Goal: Transaction & Acquisition: Purchase product/service

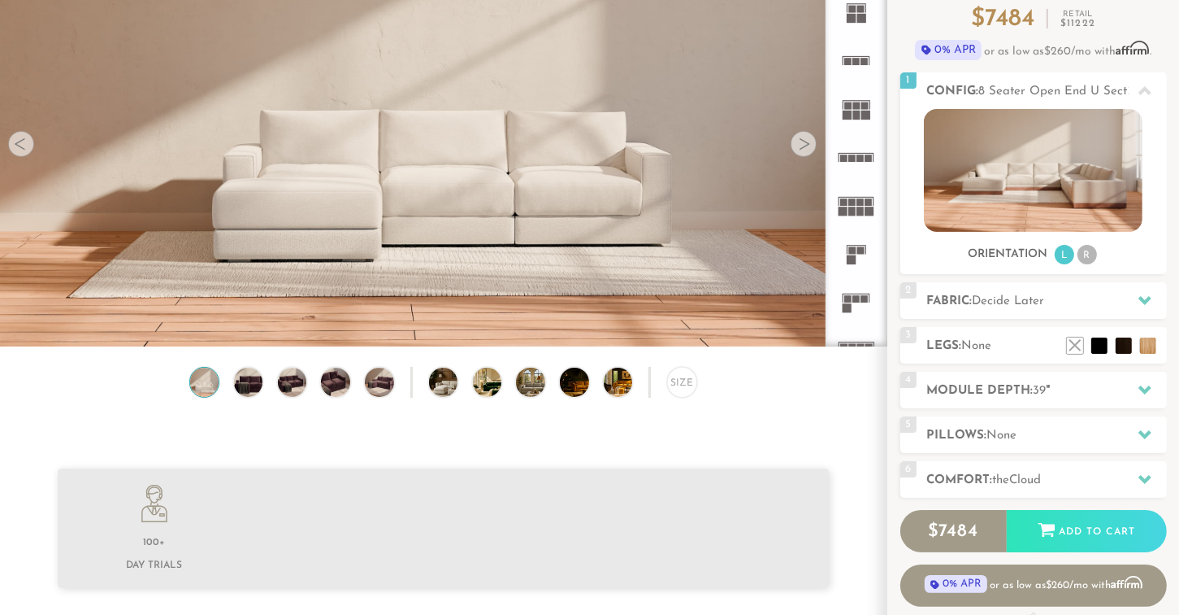
scroll to position [163, 0]
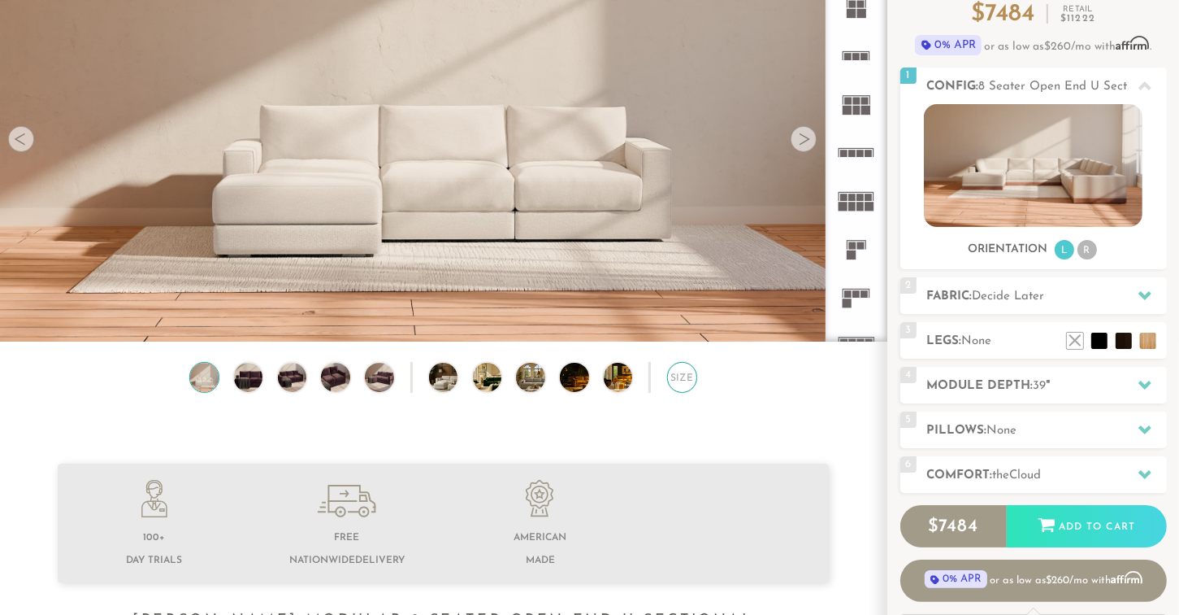
click at [679, 380] on div "Size" at bounding box center [682, 377] width 30 height 30
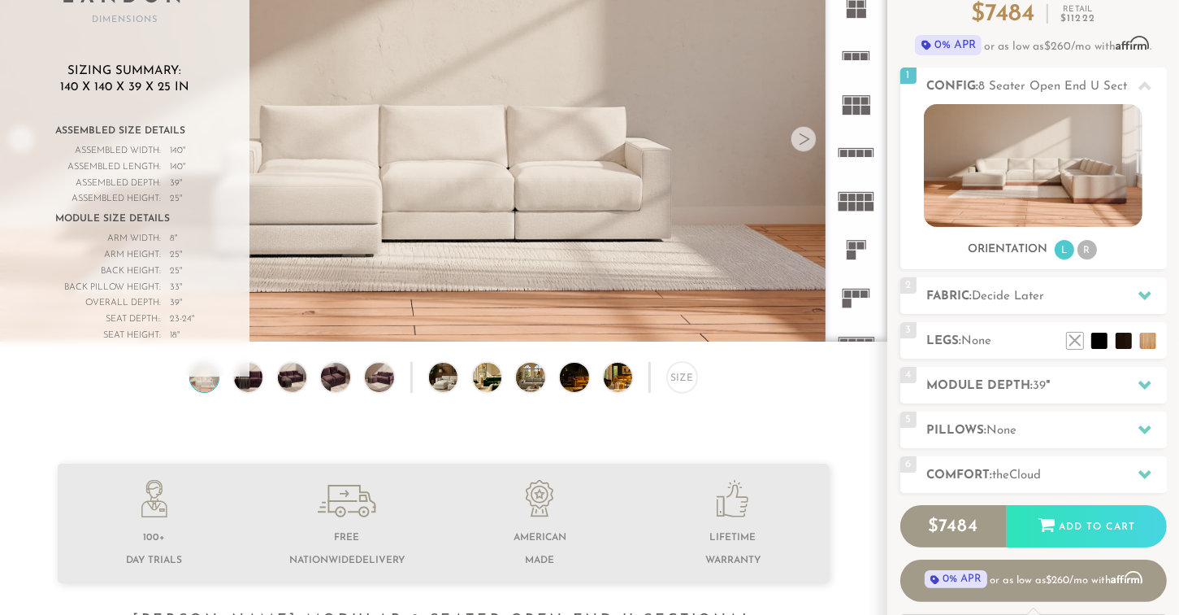
click at [804, 139] on div at bounding box center [804, 139] width 26 height 26
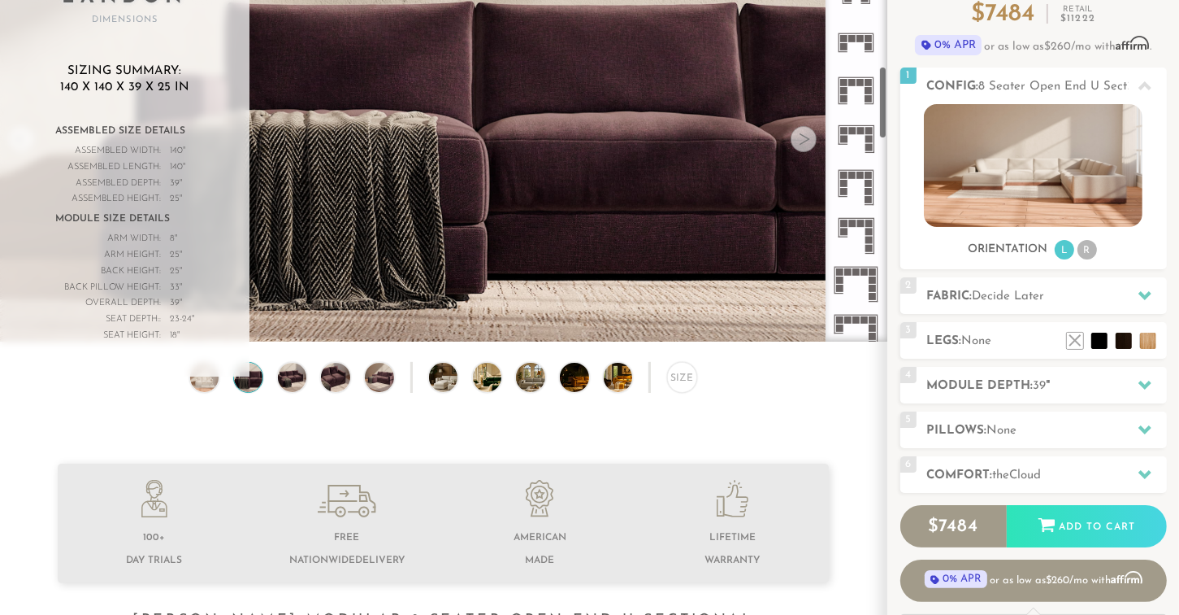
scroll to position [821, 0]
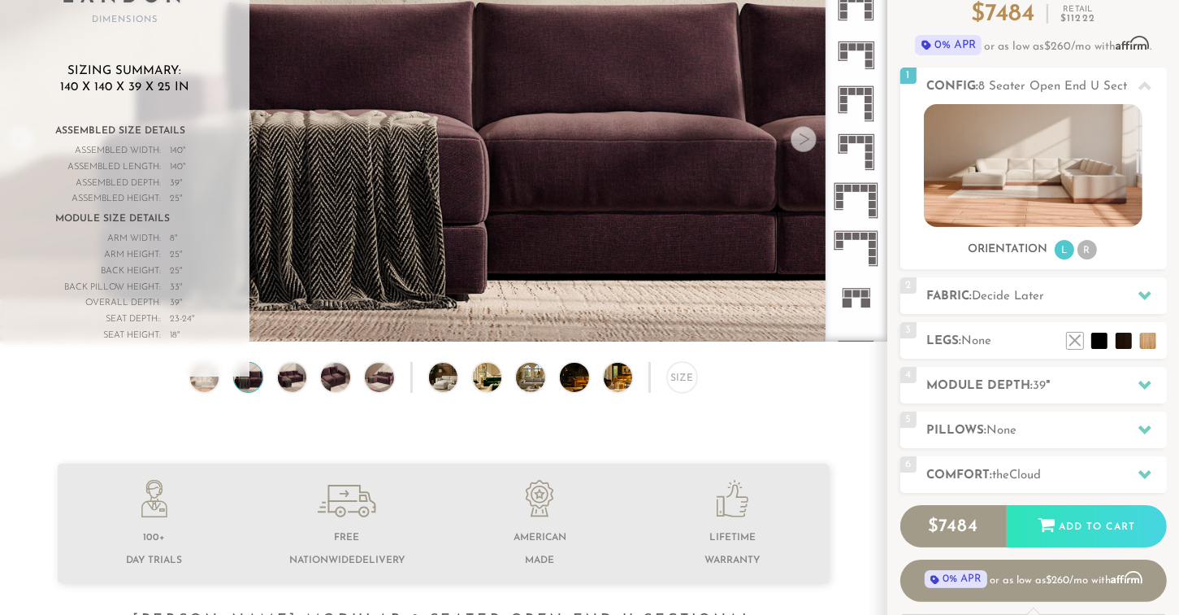
click at [862, 154] on icon at bounding box center [856, 152] width 48 height 48
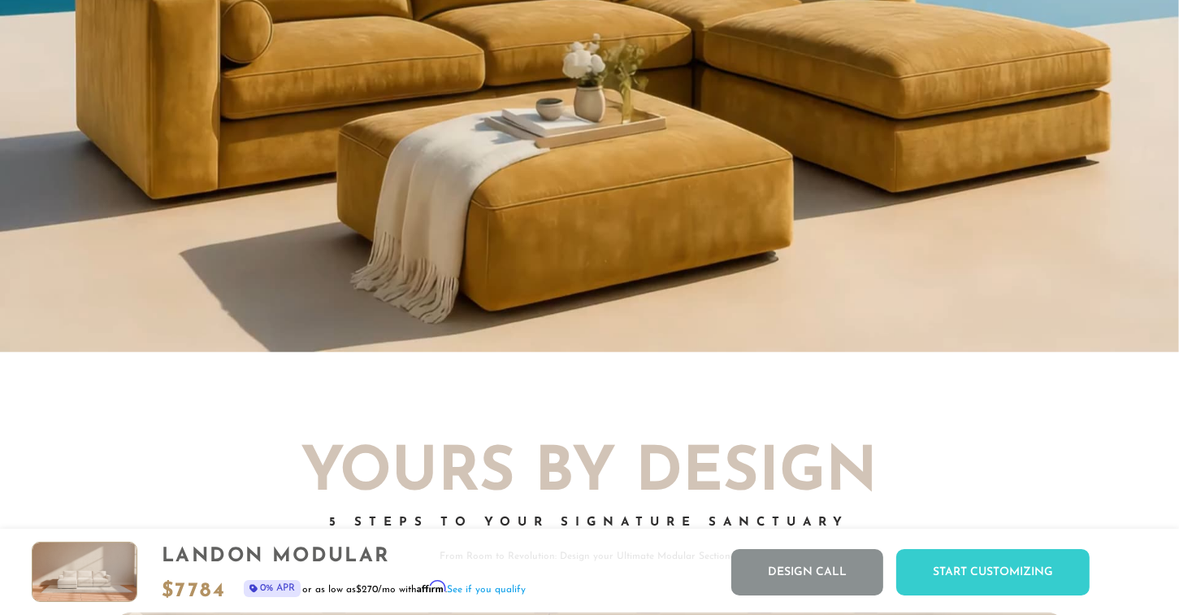
scroll to position [1636, 0]
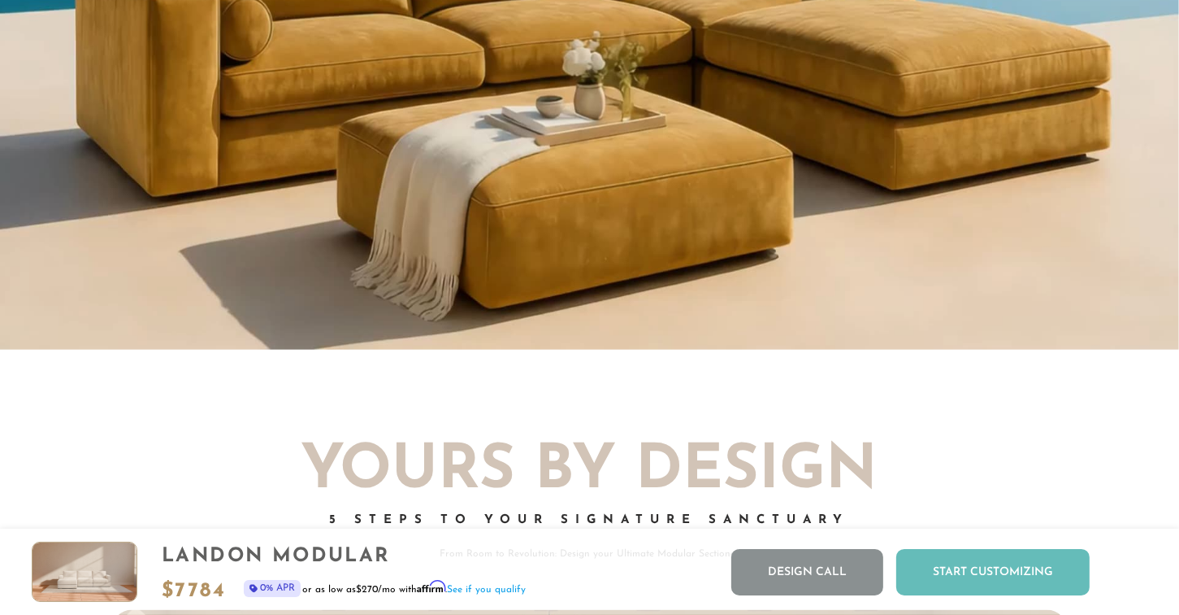
click at [968, 578] on div "Start Customizing" at bounding box center [993, 572] width 193 height 46
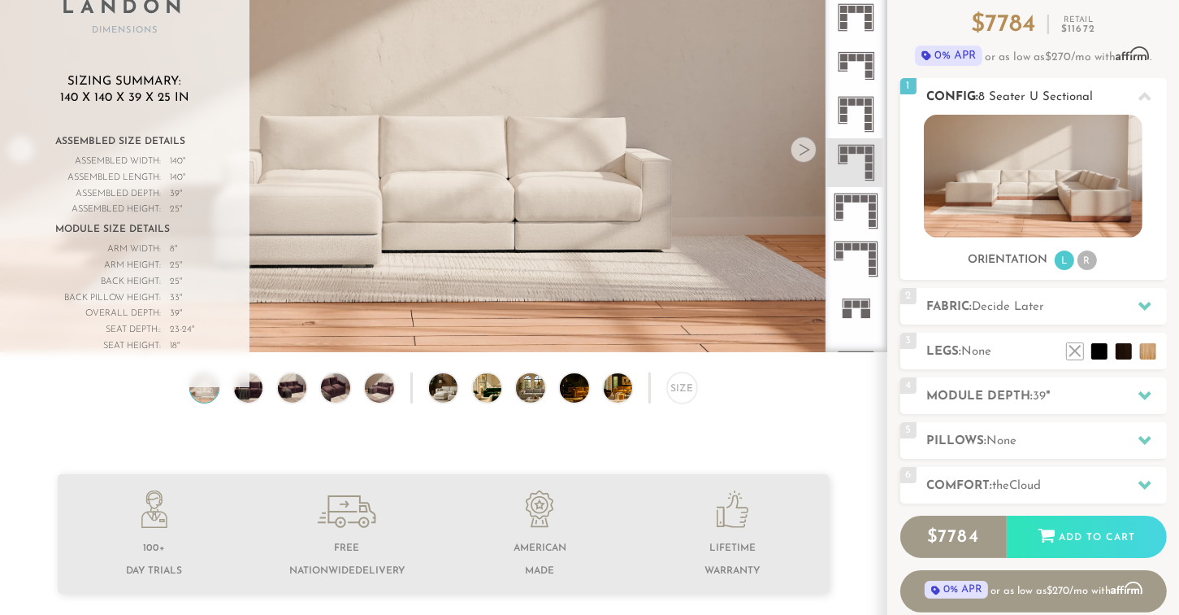
scroll to position [163, 0]
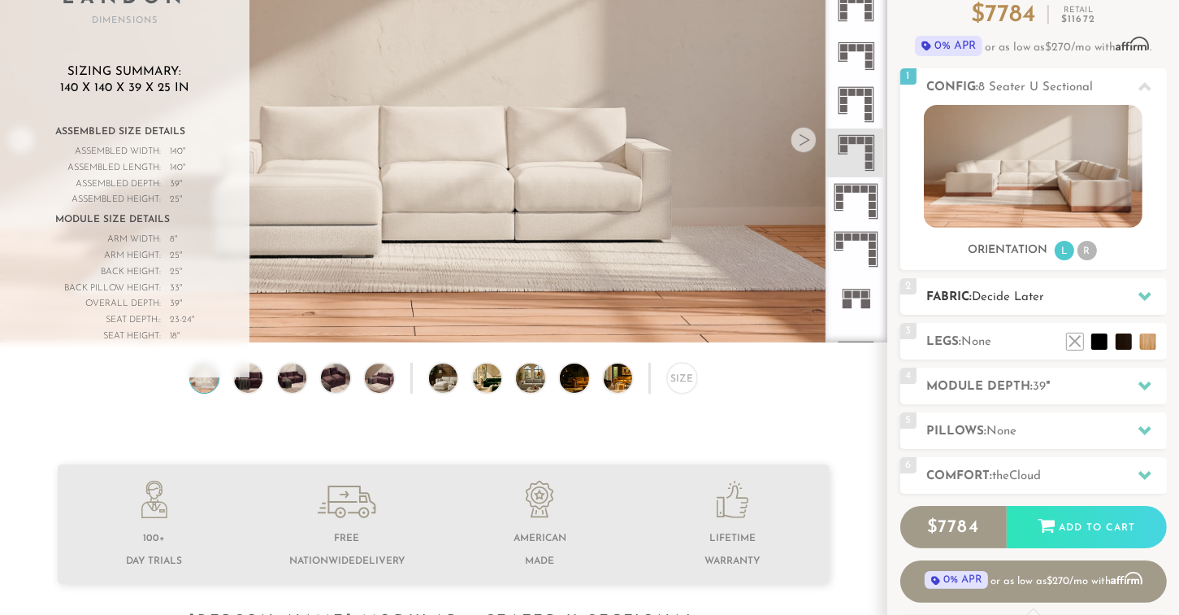
click at [1026, 298] on span "Decide Later" at bounding box center [1009, 297] width 72 height 12
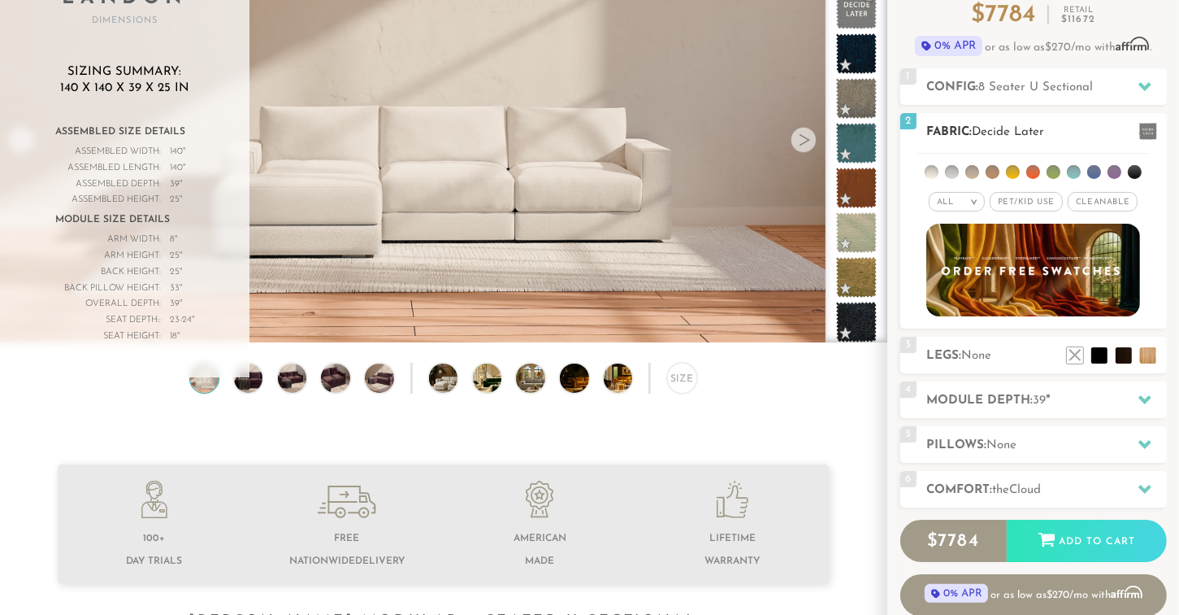
click at [1036, 200] on span "Pet/Kid Use x" at bounding box center [1026, 202] width 73 height 20
click at [1106, 201] on span "Cleanable x" at bounding box center [1109, 202] width 70 height 20
click at [949, 169] on li at bounding box center [952, 172] width 14 height 14
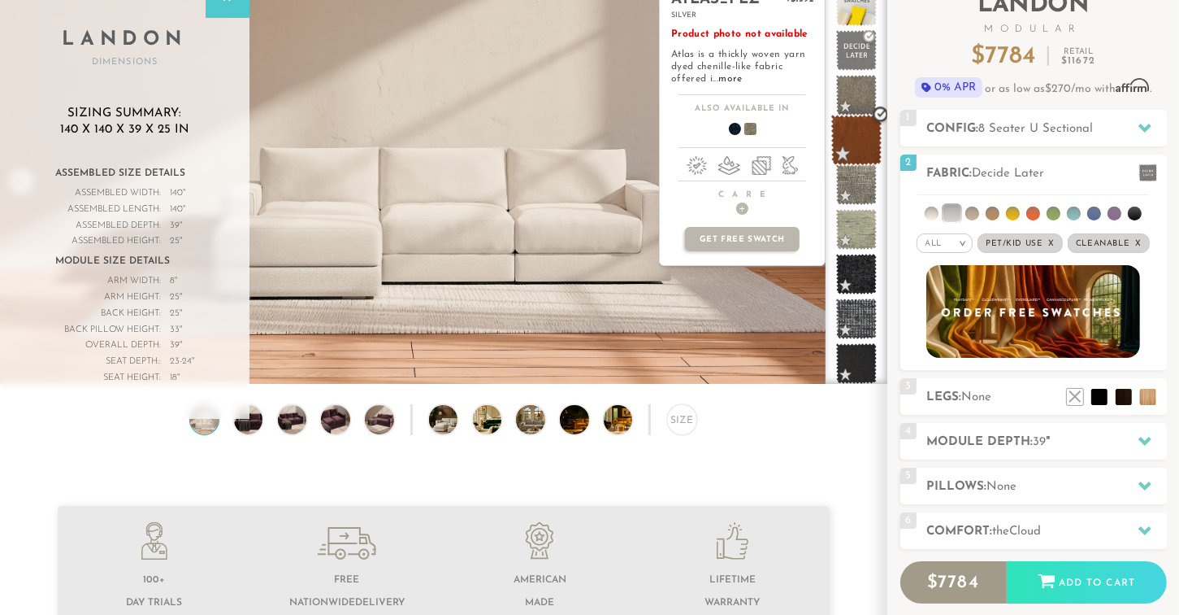
scroll to position [81, 0]
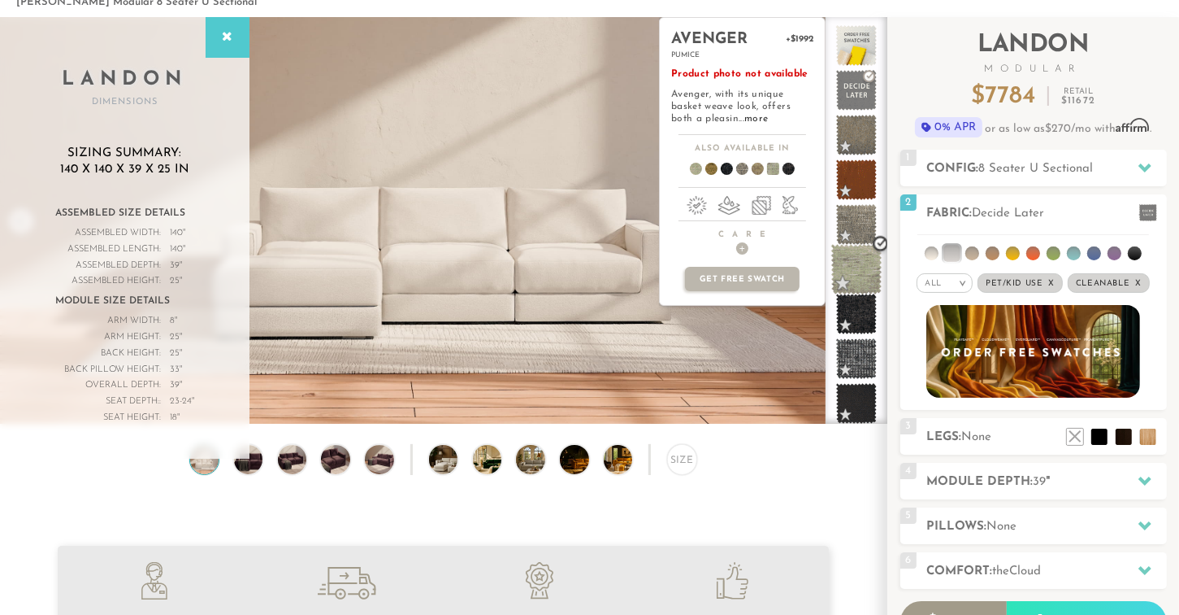
click at [852, 269] on span at bounding box center [857, 269] width 51 height 51
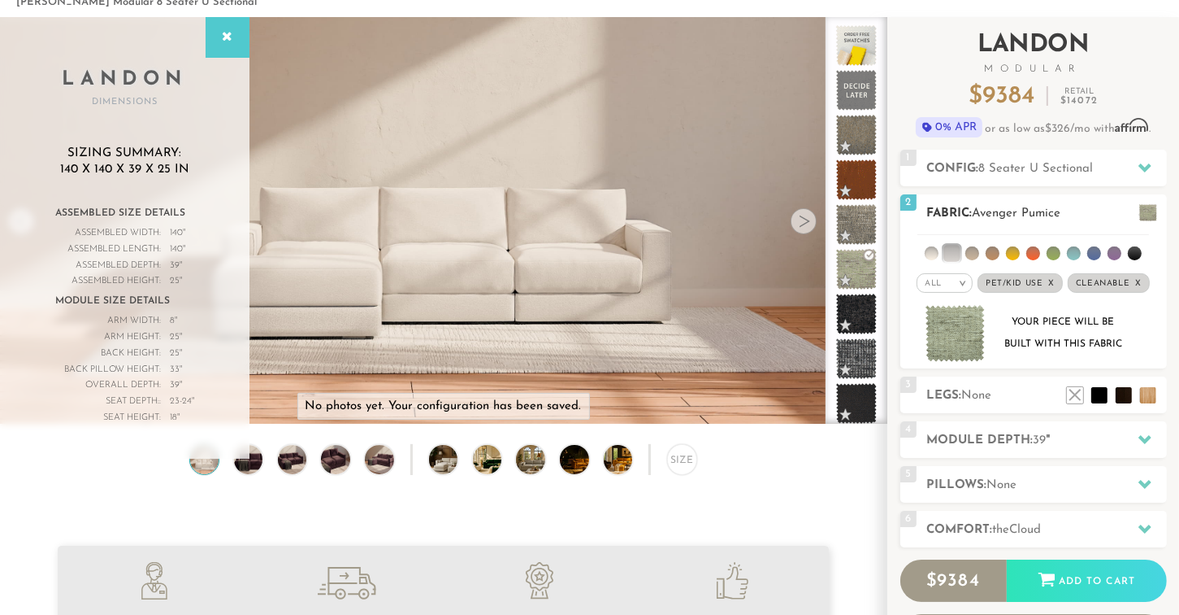
click at [972, 250] on li at bounding box center [973, 253] width 14 height 14
click at [972, 250] on li at bounding box center [972, 253] width 16 height 16
click at [972, 250] on li at bounding box center [973, 253] width 14 height 14
click at [935, 254] on li at bounding box center [932, 253] width 14 height 14
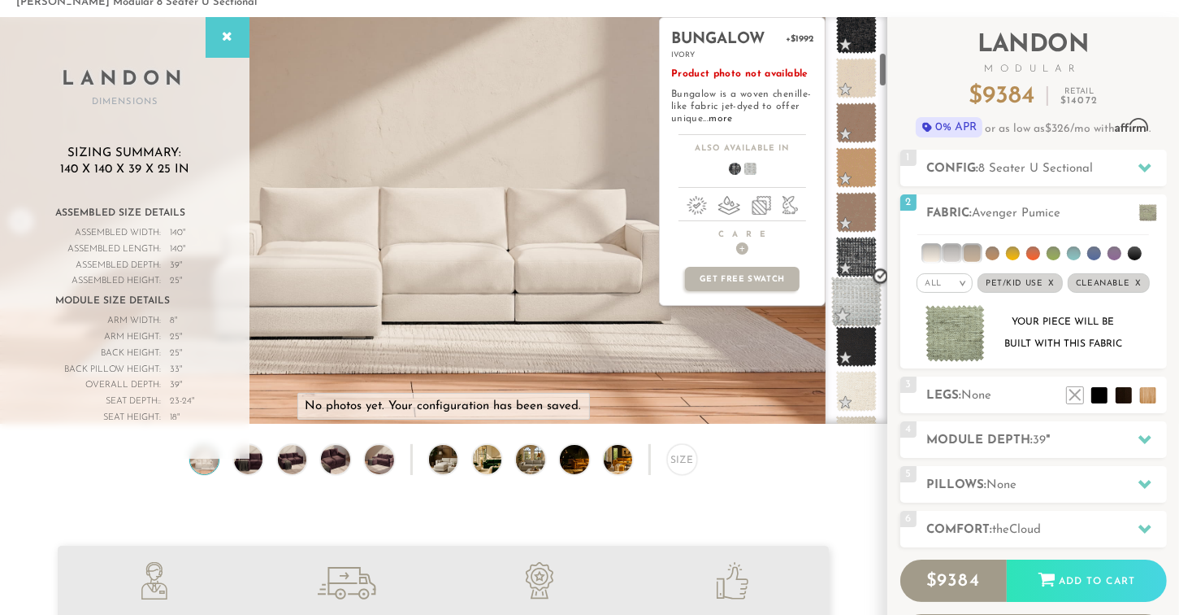
scroll to position [416, 0]
click at [862, 302] on span at bounding box center [857, 300] width 51 height 51
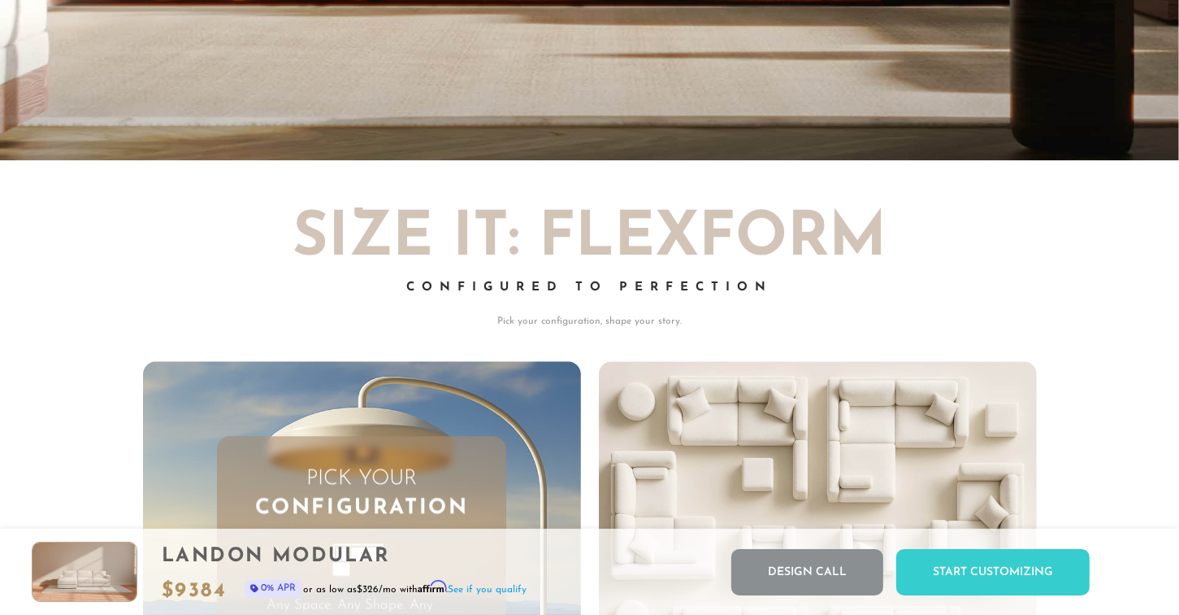
scroll to position [3671, 0]
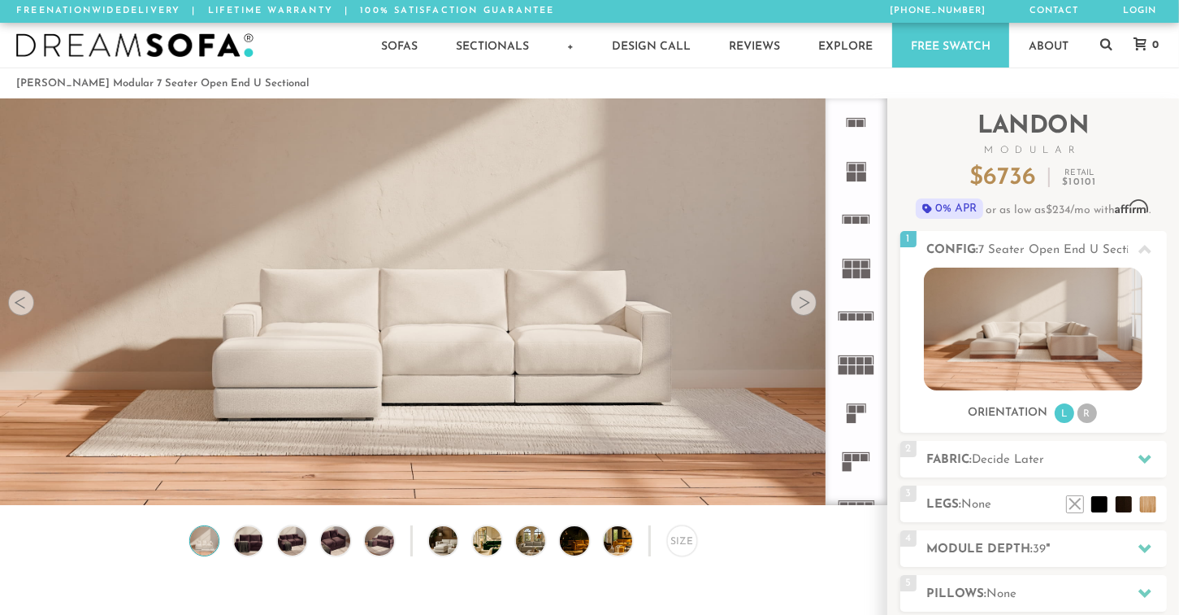
scroll to position [13, 13]
